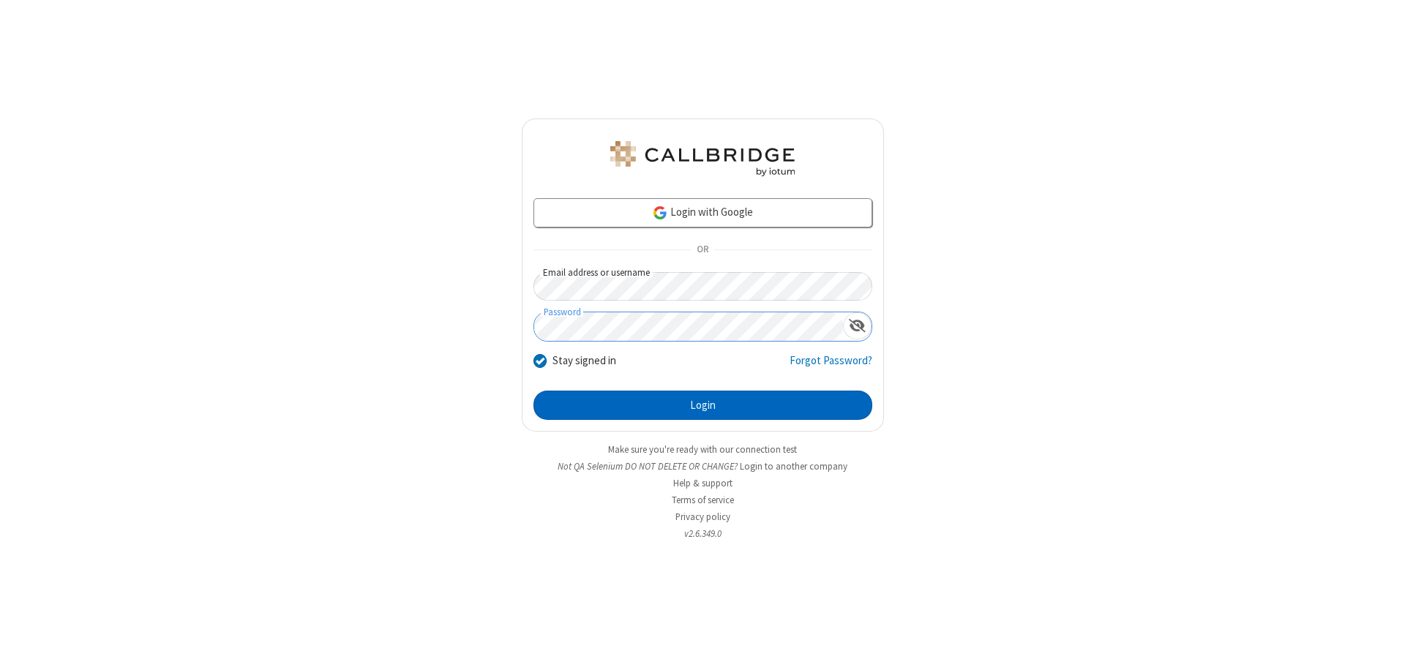
click at [702, 405] on button "Login" at bounding box center [702, 405] width 339 height 29
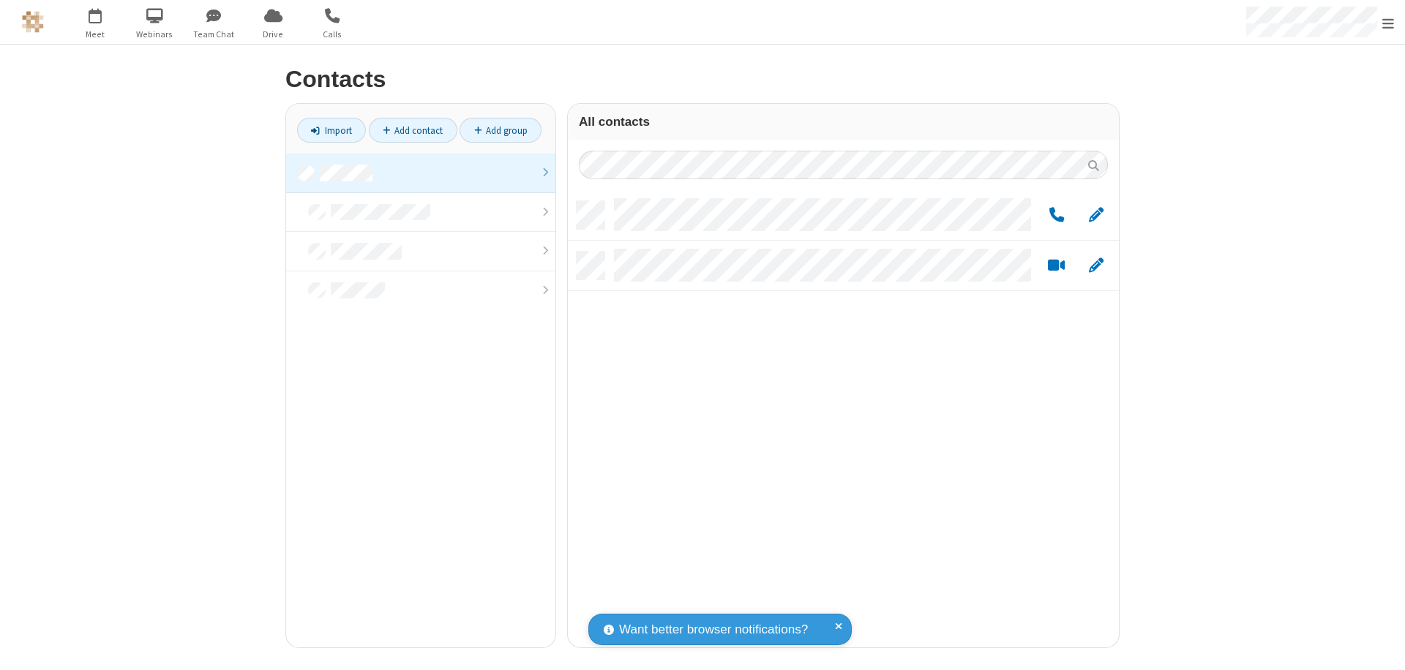
click at [421, 173] on link at bounding box center [420, 174] width 269 height 40
click at [500, 130] on link "Add group" at bounding box center [500, 130] width 82 height 25
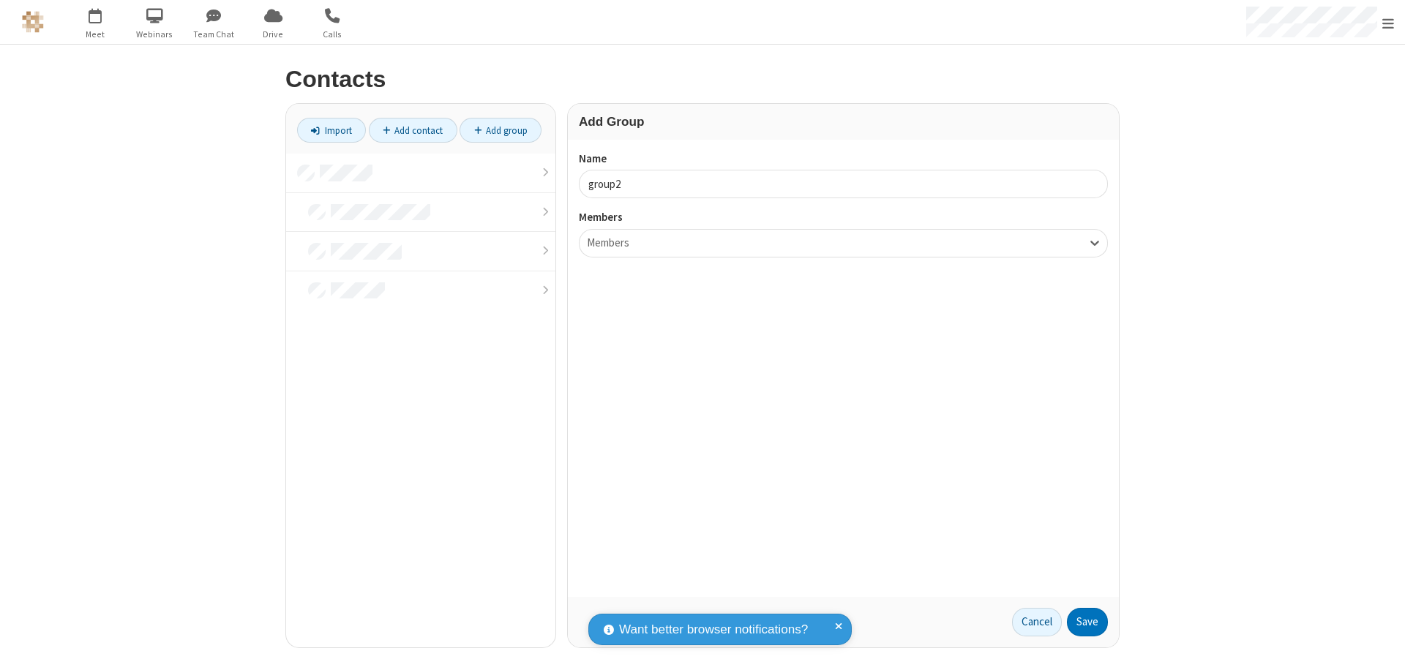
type input "group2"
type input "name19"
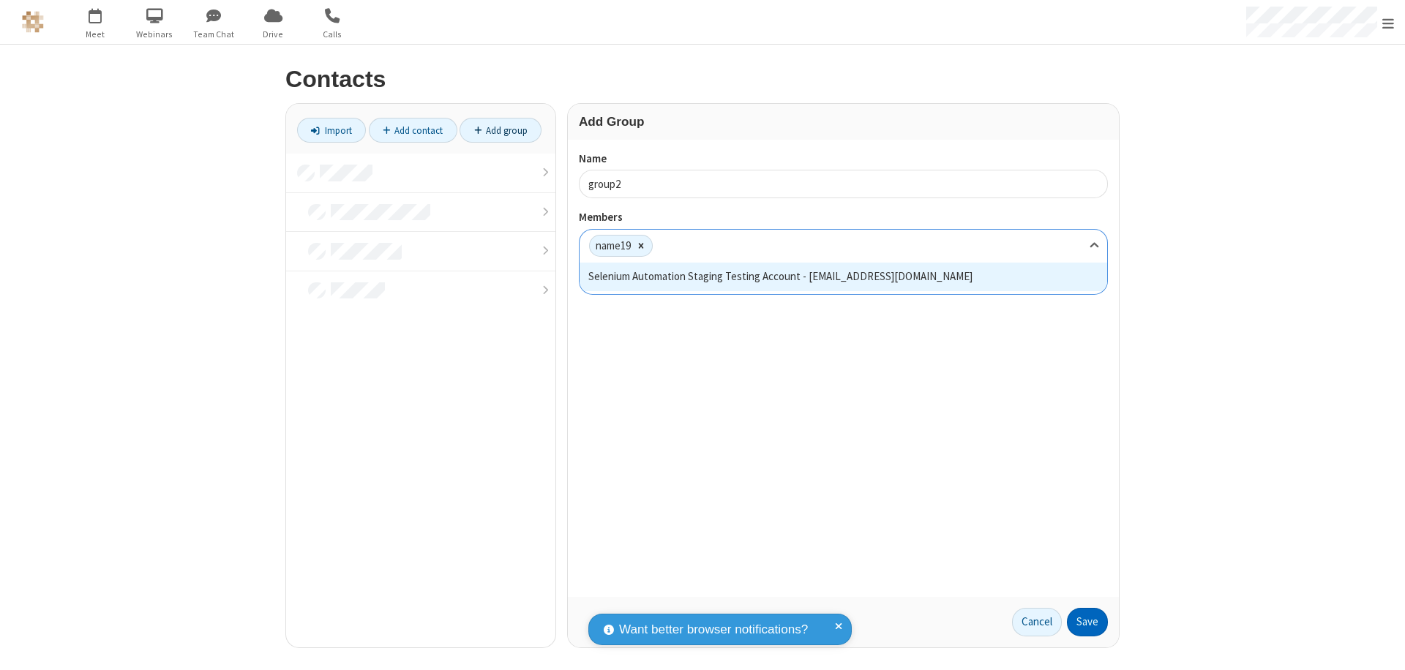
click at [1087, 622] on button "Save" at bounding box center [1087, 622] width 41 height 29
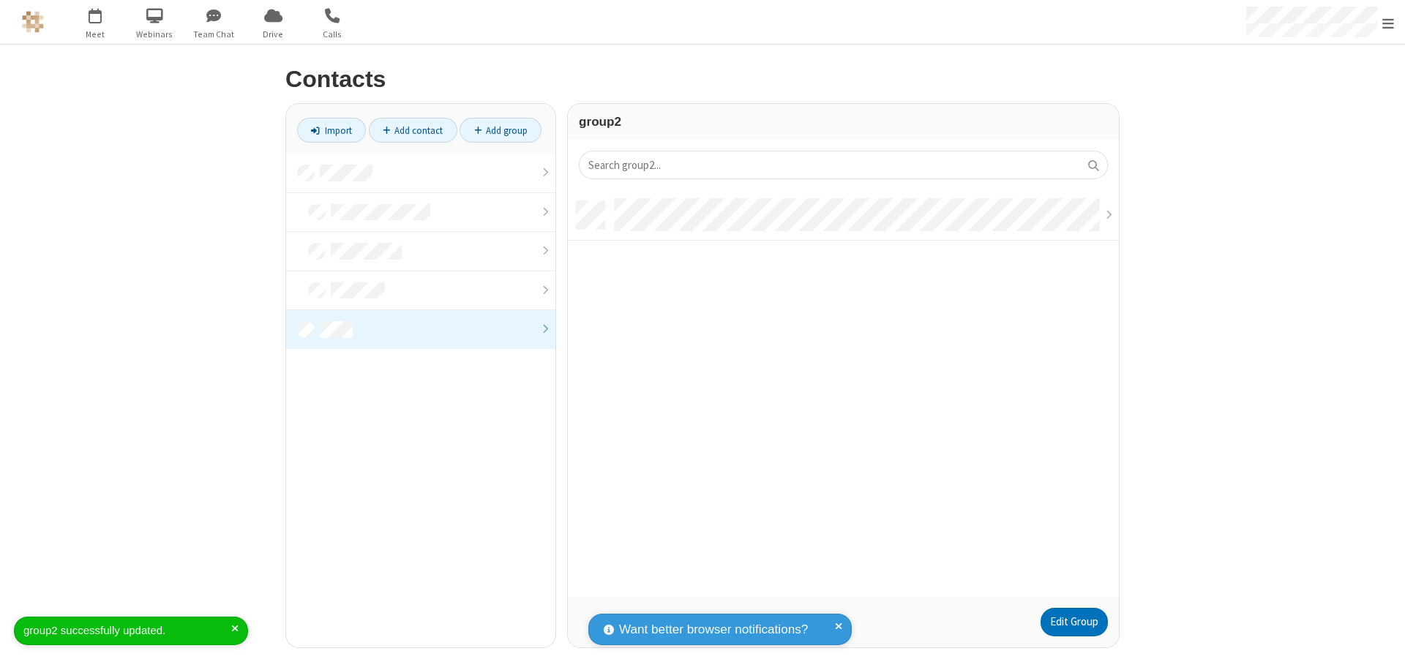
click at [1073, 622] on link "Edit Group" at bounding box center [1073, 622] width 67 height 29
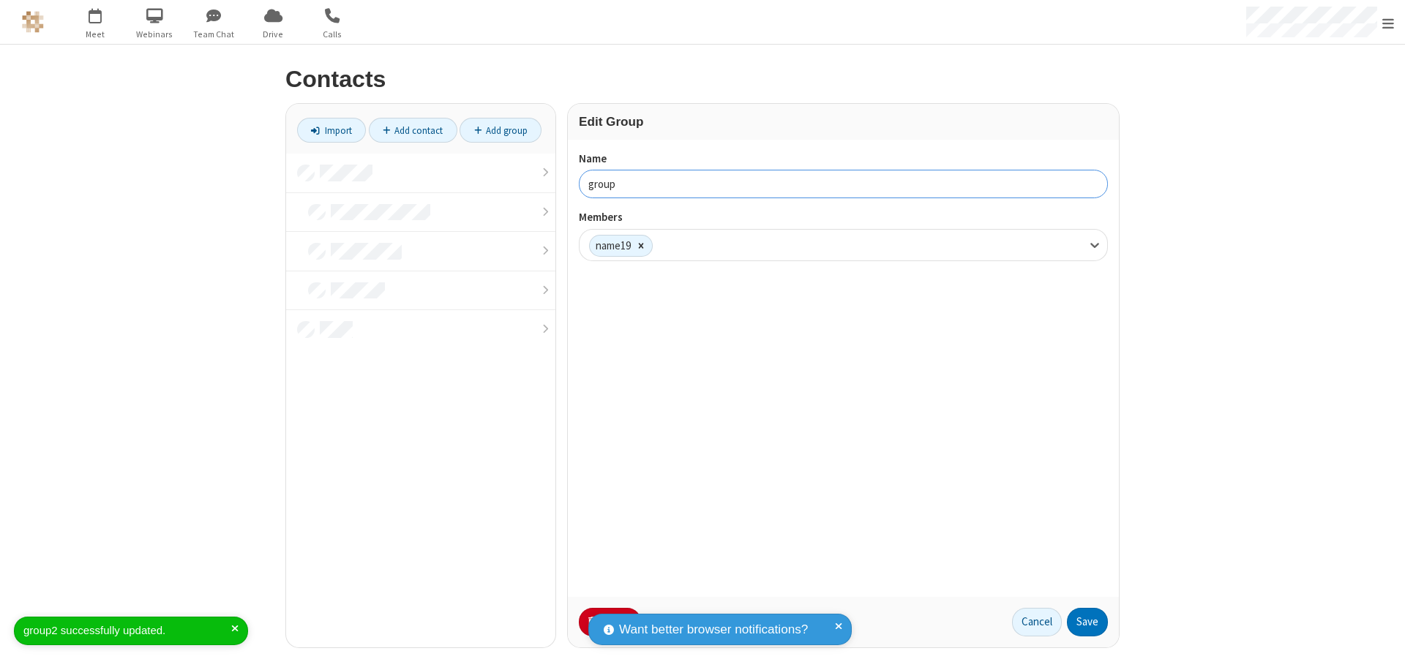
type input "group3"
